Goal: Check status: Check status

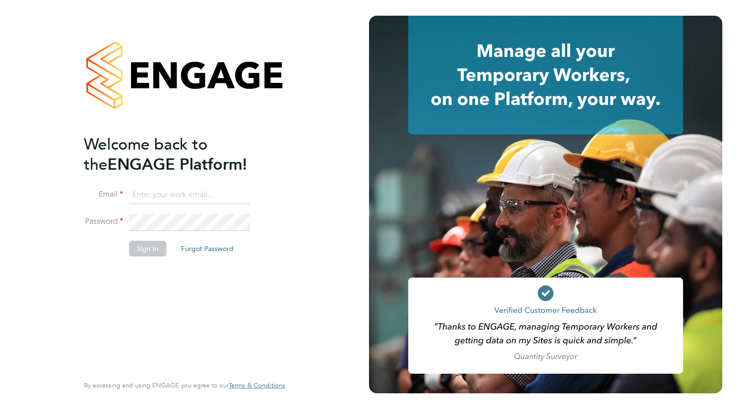
type input "[EMAIL_ADDRESS][DOMAIN_NAME]"
click at [148, 249] on button "Sign In" at bounding box center [147, 249] width 37 height 16
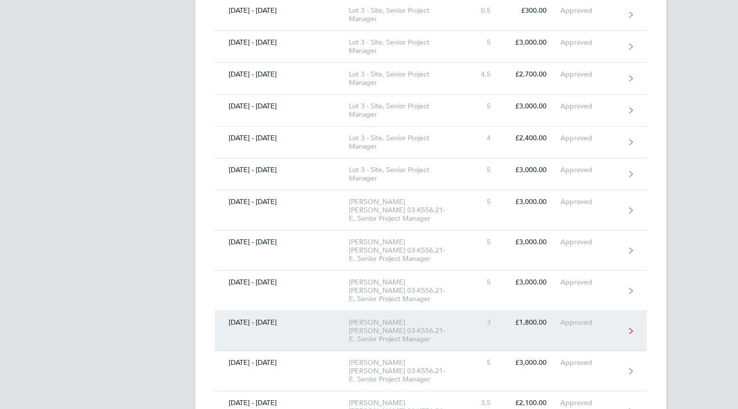
scroll to position [541, 0]
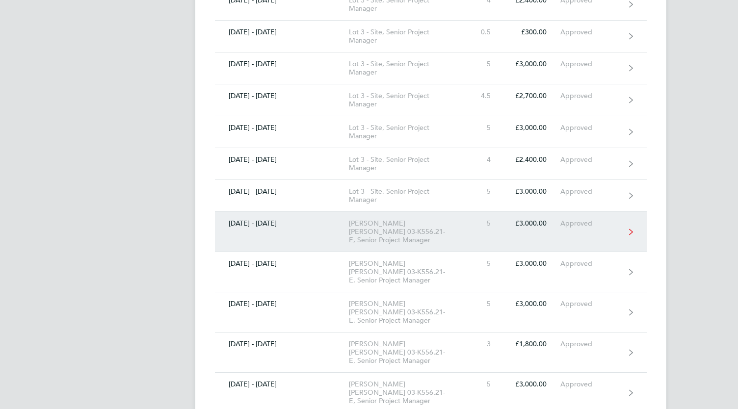
click at [597, 219] on div "Approved" at bounding box center [590, 223] width 60 height 8
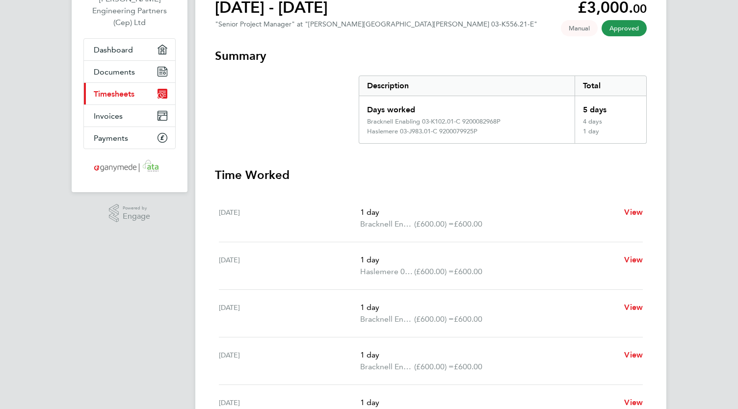
scroll to position [79, 0]
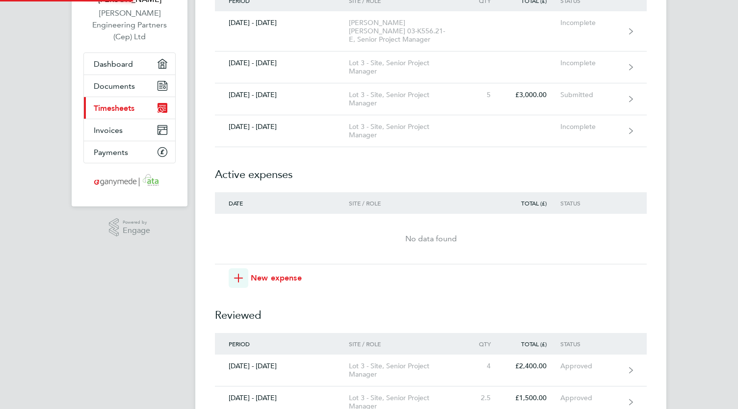
scroll to position [541, 0]
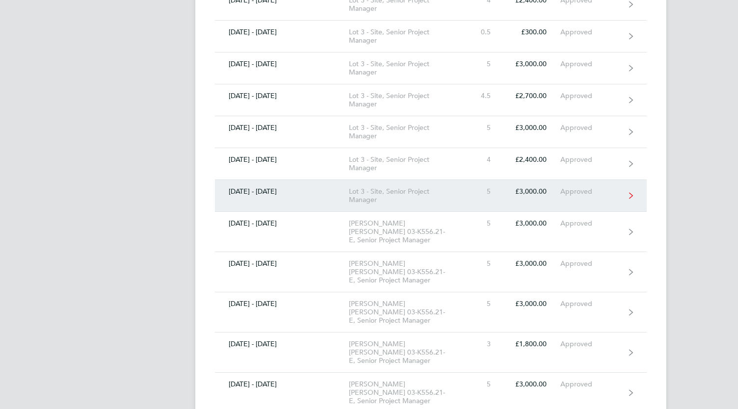
click at [296, 185] on link "[DATE] - [DATE] Lot 3 - Site, Senior Project Manager 5 £3,000.00 Approved" at bounding box center [431, 196] width 432 height 32
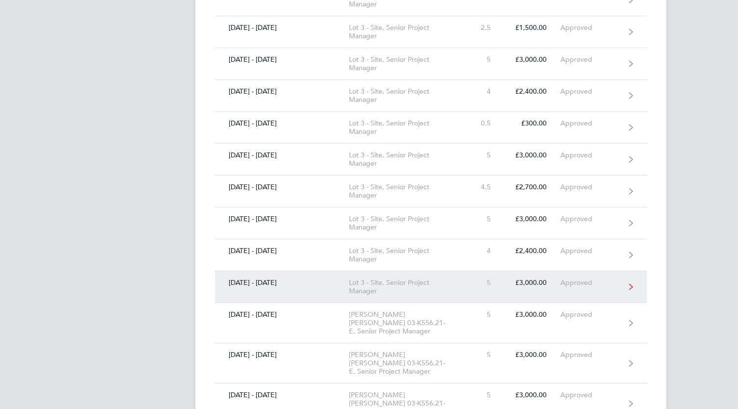
scroll to position [442, 0]
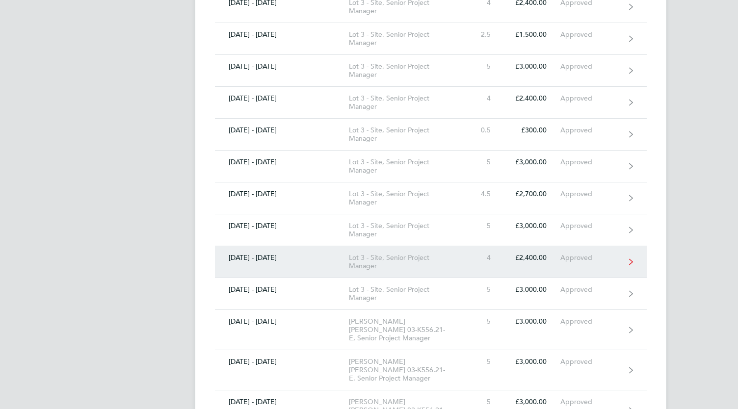
click at [380, 254] on div "Lot 3 - Site, Senior Project Manager" at bounding box center [405, 262] width 112 height 17
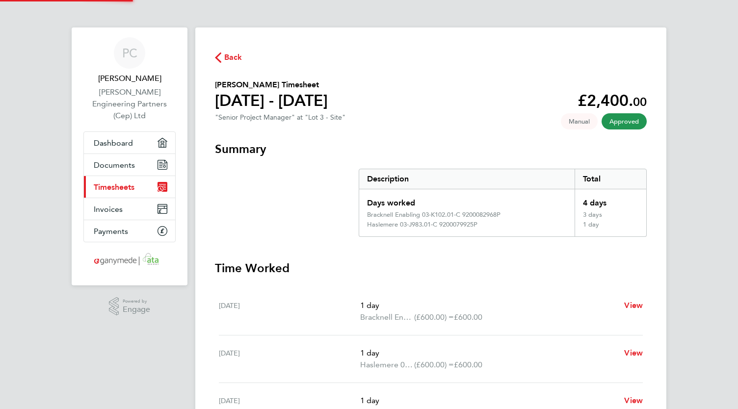
scroll to position [442, 0]
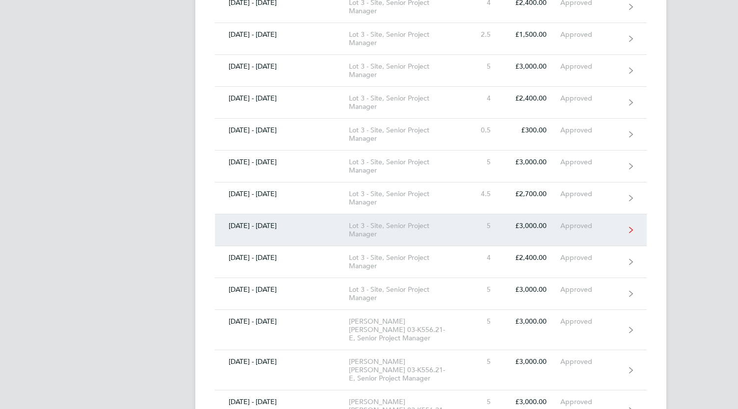
click at [284, 222] on div "21 - 27 Jul 2025" at bounding box center [282, 226] width 134 height 8
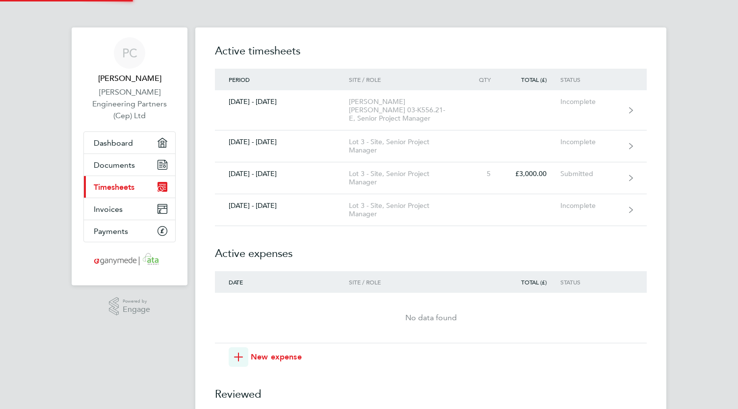
scroll to position [442, 0]
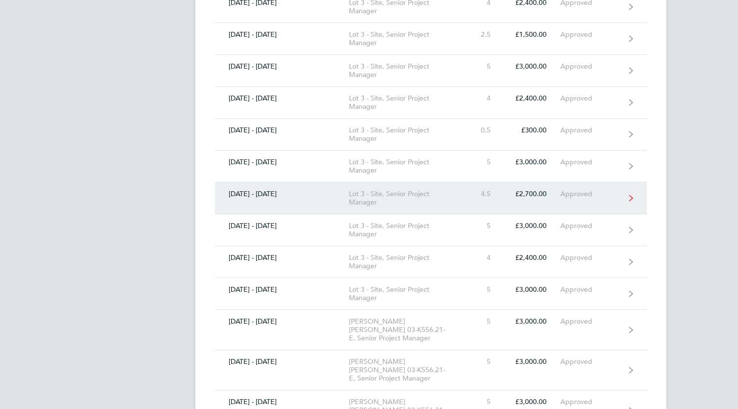
click at [260, 190] on div "28 Jul - 03 Aug 2025" at bounding box center [282, 194] width 134 height 8
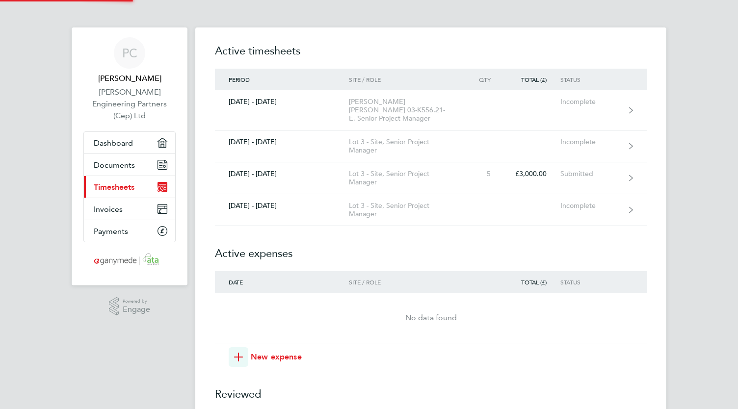
scroll to position [442, 0]
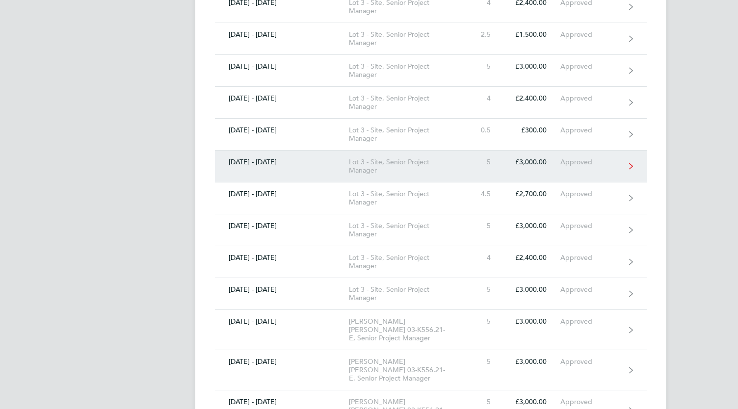
click at [365, 158] on div "Lot 3 - Site, Senior Project Manager" at bounding box center [405, 166] width 112 height 17
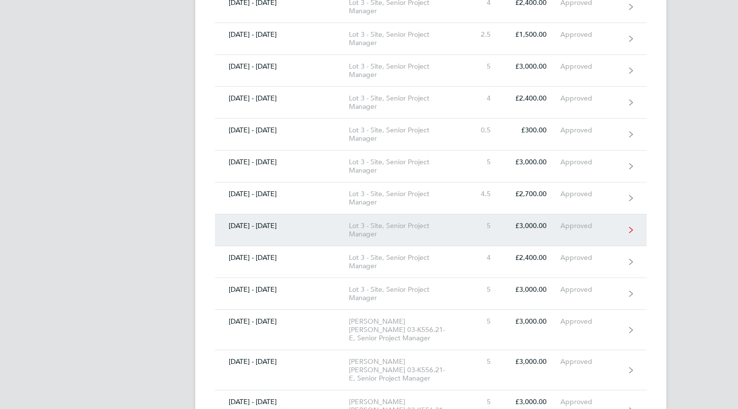
scroll to position [393, 0]
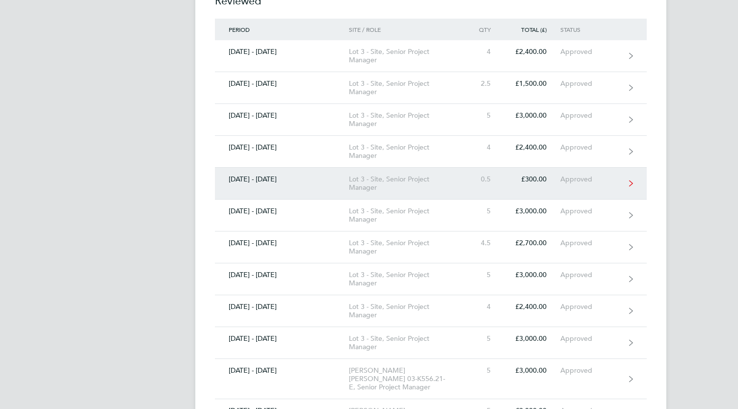
click at [385, 175] on div "Lot 3 - Site, Senior Project Manager" at bounding box center [405, 183] width 112 height 17
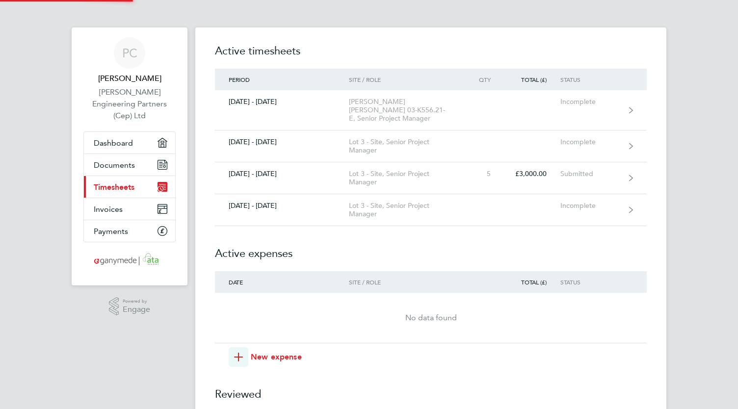
scroll to position [393, 0]
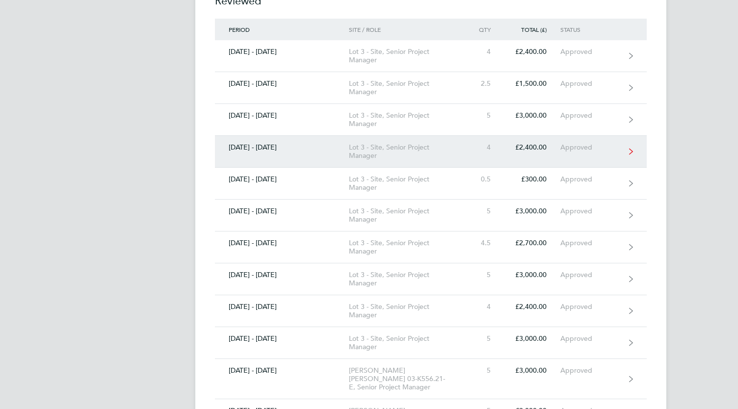
click at [254, 143] on div "25 - 31 Aug 2025" at bounding box center [282, 147] width 134 height 8
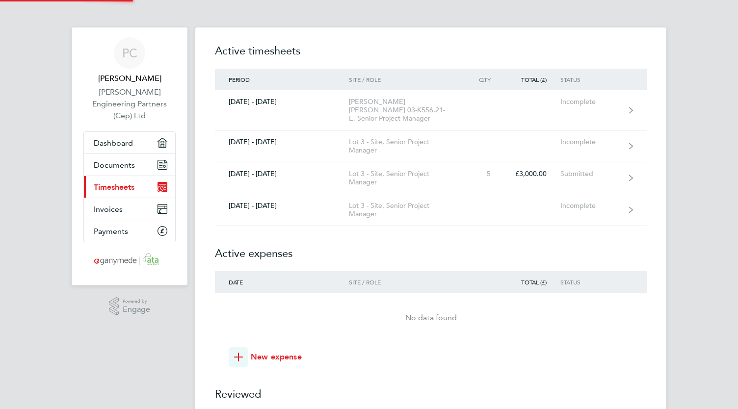
scroll to position [393, 0]
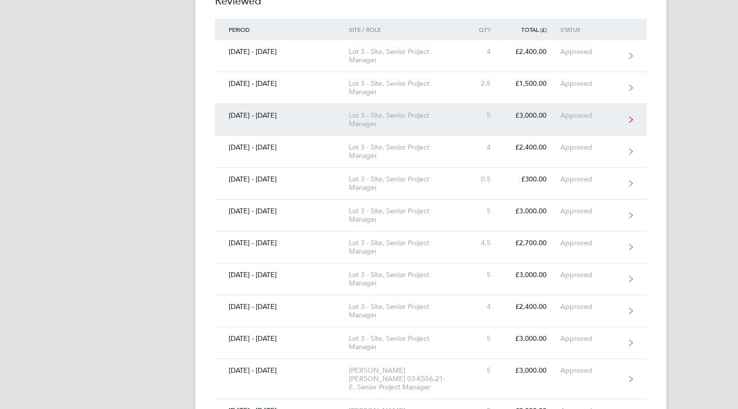
click at [275, 111] on div "01 - 07 Sept 2025" at bounding box center [282, 115] width 134 height 8
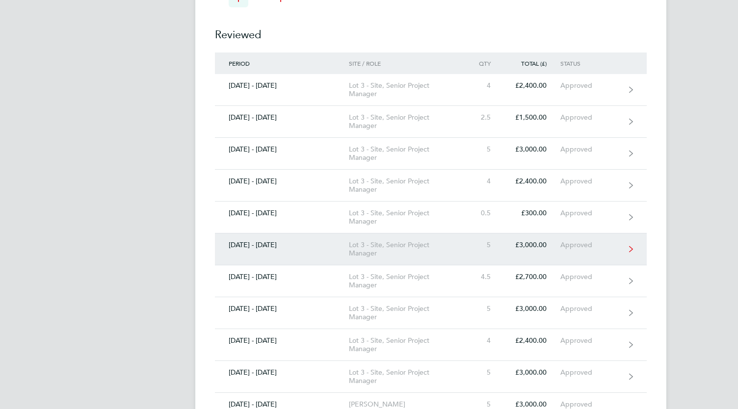
scroll to position [344, 0]
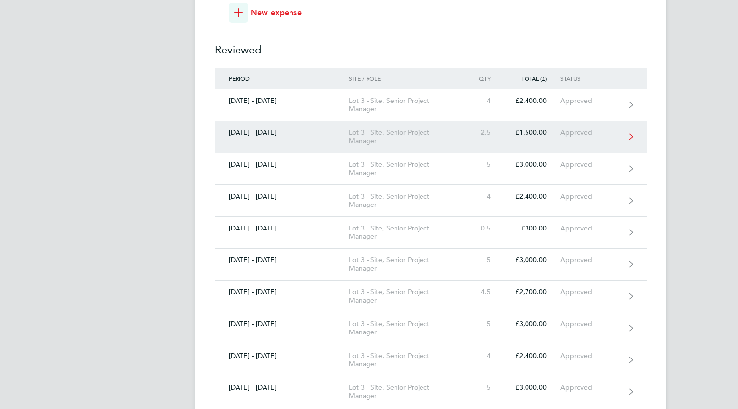
click at [300, 129] on div "08 - 14 Sept 2025" at bounding box center [282, 133] width 134 height 8
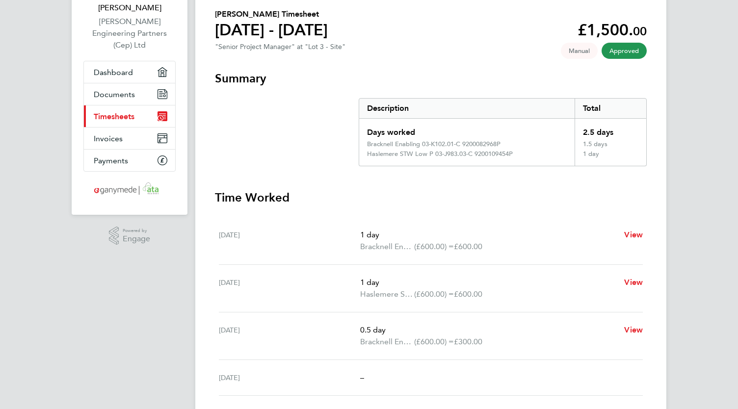
scroll to position [98, 0]
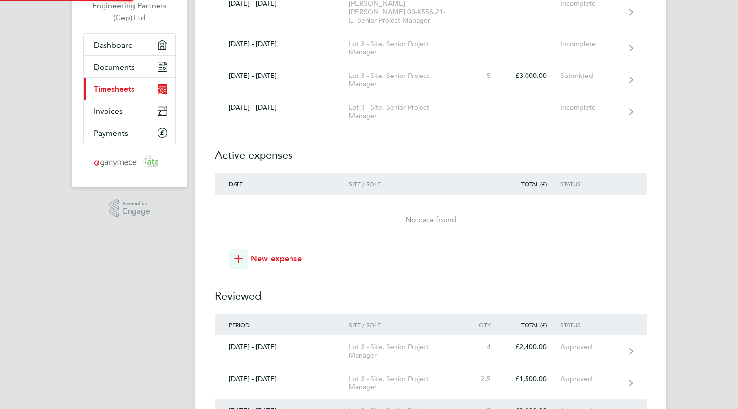
scroll to position [344, 0]
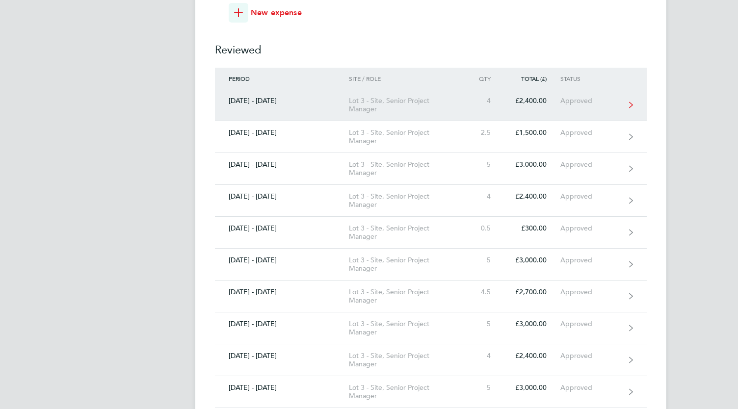
click at [284, 97] on div "15 - 21 Sept 2025" at bounding box center [282, 101] width 134 height 8
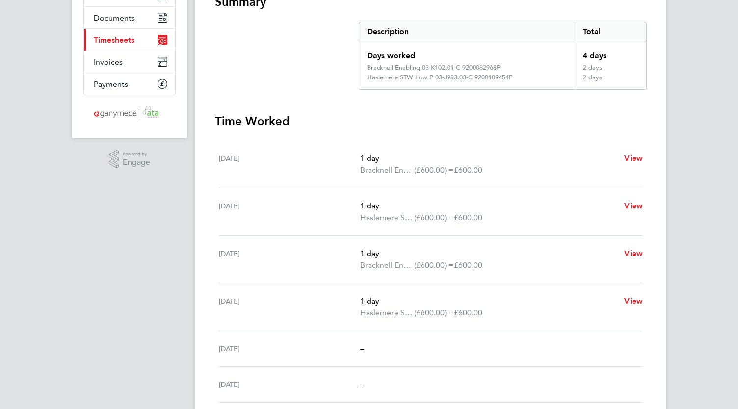
scroll to position [49, 0]
